Goal: Information Seeking & Learning: Understand process/instructions

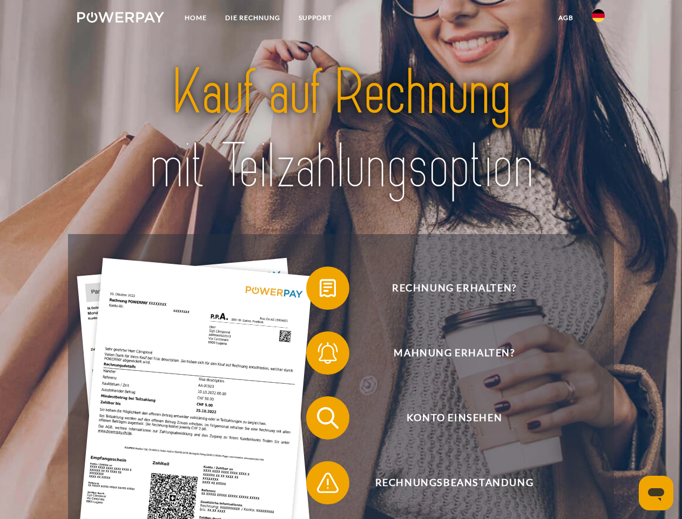
click at [120, 19] on img at bounding box center [120, 17] width 87 height 11
click at [599, 19] on img at bounding box center [598, 15] width 13 height 13
click at [566, 18] on link "agb" at bounding box center [565, 17] width 33 height 19
click at [320, 290] on span at bounding box center [312, 288] width 54 height 54
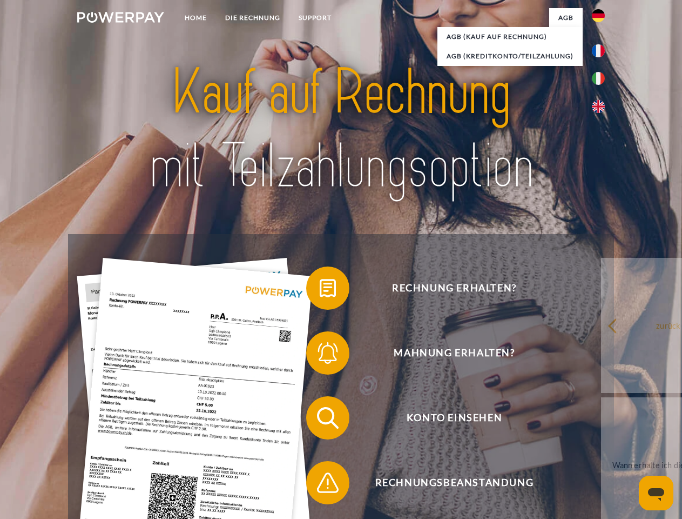
click at [320, 355] on span at bounding box center [312, 353] width 54 height 54
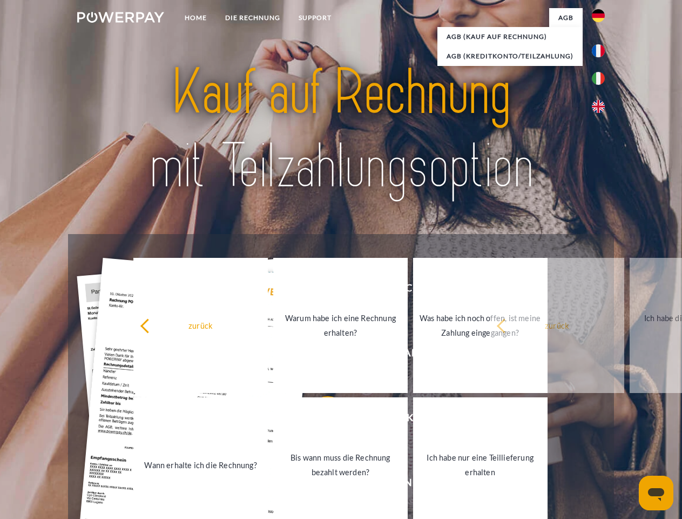
click at [320, 420] on link "Bis wann muss die Rechnung bezahlt werden?" at bounding box center [340, 464] width 135 height 135
click at [320, 485] on span at bounding box center [312, 482] width 54 height 54
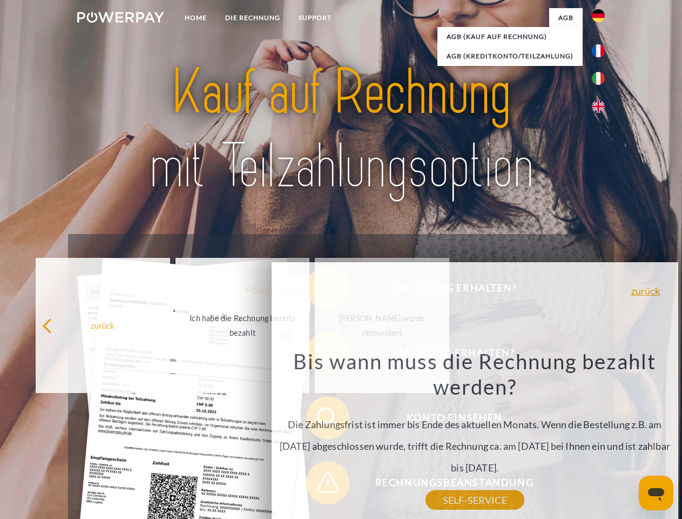
click at [656, 493] on icon "Messaging-Fenster öffnen" at bounding box center [656, 494] width 16 height 13
